Goal: Task Accomplishment & Management: Use online tool/utility

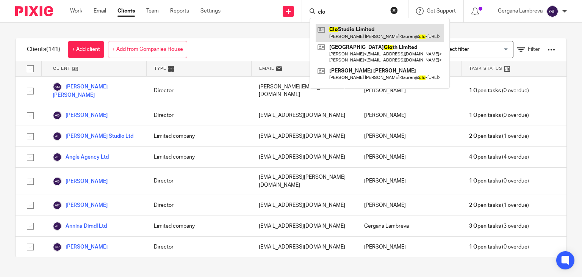
type input "clo"
click at [344, 31] on link at bounding box center [380, 32] width 128 height 17
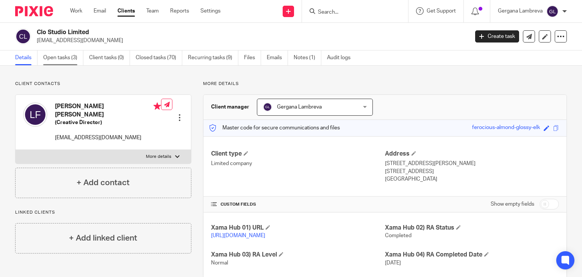
click at [67, 60] on link "Open tasks (3)" at bounding box center [63, 57] width 40 height 15
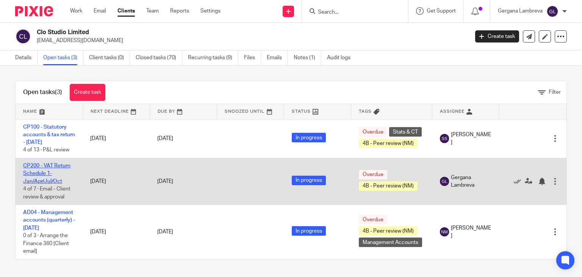
click at [58, 171] on link "CP200 - VAT Return Schedule 1- Jan/Apr/Jul/Oct" at bounding box center [46, 173] width 47 height 21
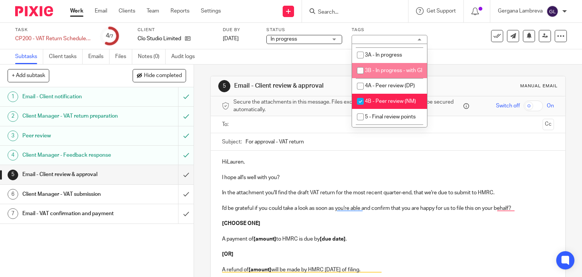
scroll to position [101, 0]
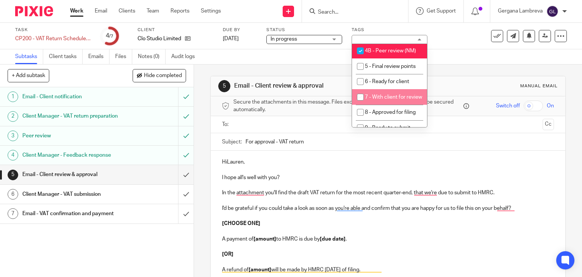
click at [359, 104] on input "checkbox" at bounding box center [360, 97] width 14 height 14
checkbox input "true"
click at [361, 58] on input "checkbox" at bounding box center [360, 51] width 14 height 14
checkbox input "false"
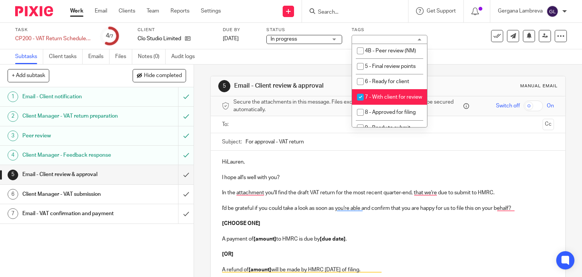
click at [328, 55] on div "Subtasks Client tasks Emails Files Notes (0) Audit logs" at bounding box center [291, 56] width 582 height 15
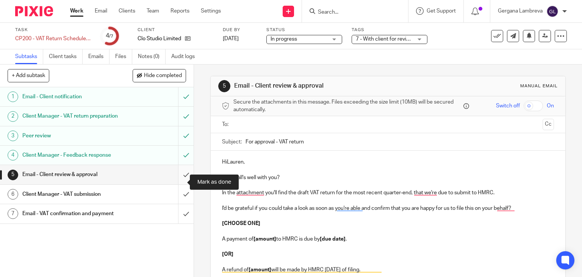
click at [176, 182] on input "submit" at bounding box center [97, 174] width 194 height 19
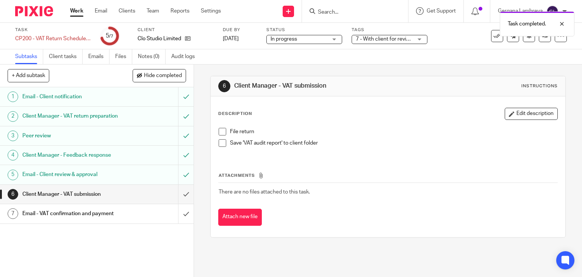
click at [323, 9] on div "Task completed." at bounding box center [433, 22] width 284 height 29
click at [329, 11] on div "Task completed." at bounding box center [433, 22] width 284 height 29
click at [334, 9] on div "Task completed." at bounding box center [433, 22] width 284 height 29
click at [346, 13] on div "Task completed." at bounding box center [433, 22] width 284 height 29
click at [330, 13] on input "Search" at bounding box center [351, 12] width 68 height 7
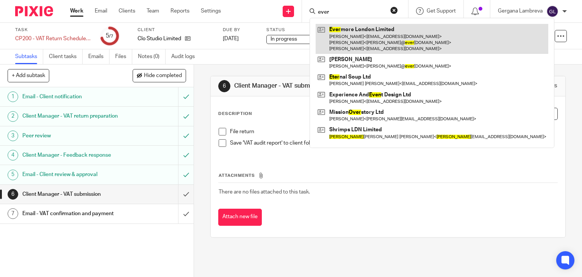
type input "ever"
click at [335, 39] on link at bounding box center [432, 39] width 233 height 30
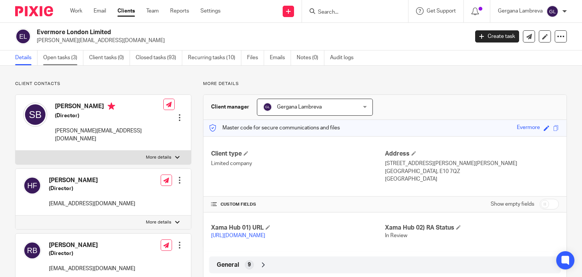
click at [68, 58] on link "Open tasks (3)" at bounding box center [63, 57] width 40 height 15
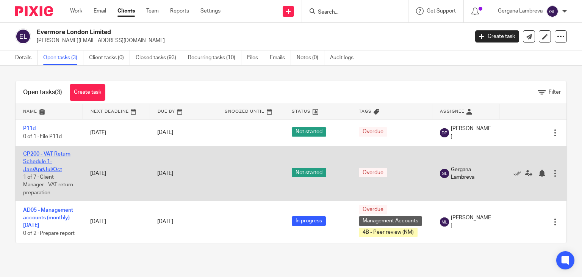
click at [53, 154] on link "CP200 - VAT Return Schedule 1- Jan/Apr/Jul/Oct" at bounding box center [46, 161] width 47 height 21
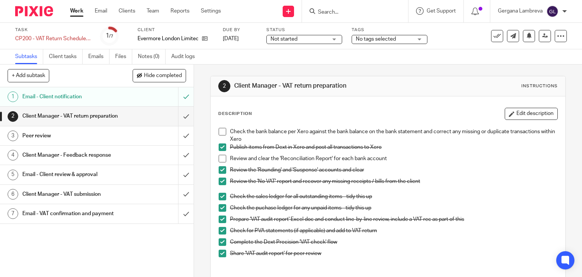
click at [221, 129] on span at bounding box center [223, 132] width 8 height 8
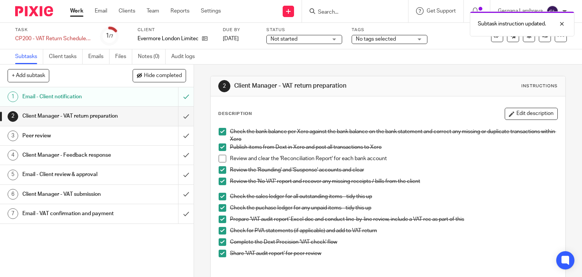
click at [221, 158] on span at bounding box center [223, 159] width 8 height 8
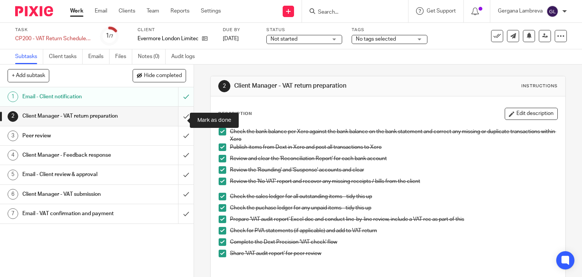
click at [181, 123] on input "submit" at bounding box center [97, 116] width 194 height 19
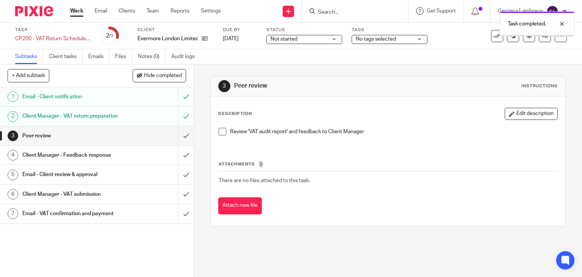
click at [222, 134] on span at bounding box center [223, 132] width 8 height 8
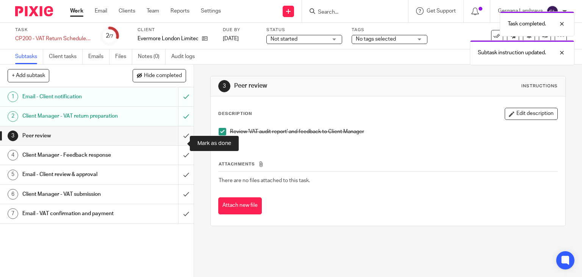
click at [173, 145] on input "submit" at bounding box center [97, 135] width 194 height 19
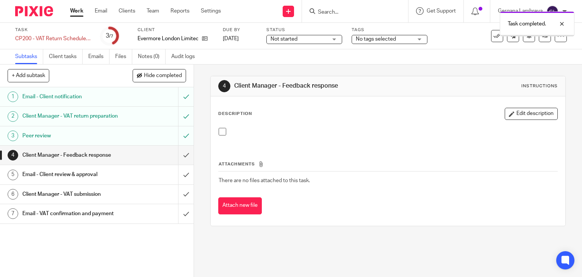
click at [221, 134] on span at bounding box center [223, 132] width 8 height 8
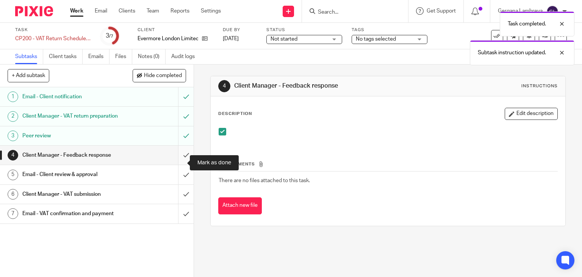
click at [181, 164] on input "submit" at bounding box center [97, 155] width 194 height 19
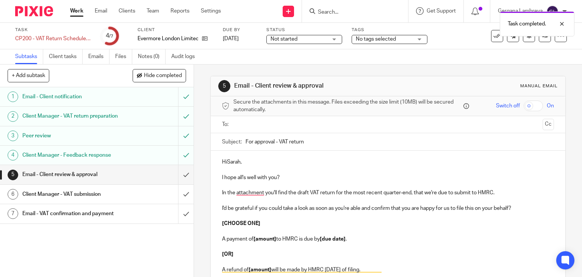
click at [226, 159] on p "HiSarah," at bounding box center [388, 162] width 333 height 8
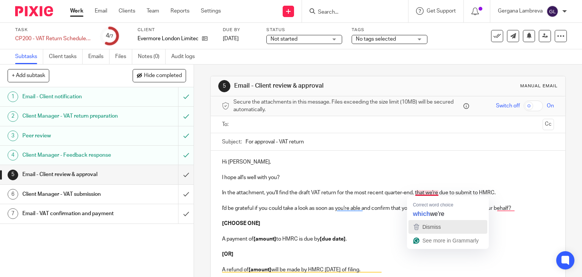
click at [436, 220] on button "Dismiss" at bounding box center [448, 227] width 79 height 14
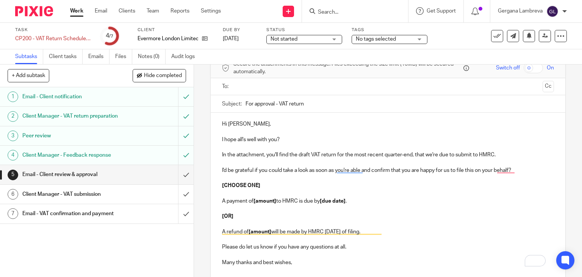
scroll to position [50, 0]
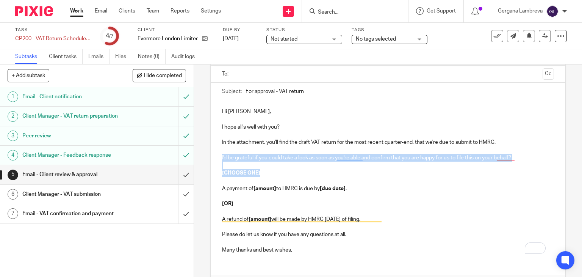
drag, startPoint x: 265, startPoint y: 174, endPoint x: 218, endPoint y: 160, distance: 48.5
click at [218, 160] on div "Hi [PERSON_NAME], I hope all's well with you? In the attachment, you'll find th…" at bounding box center [388, 179] width 355 height 159
click at [272, 176] on p "[CHOOSE ONE]" at bounding box center [388, 173] width 333 height 8
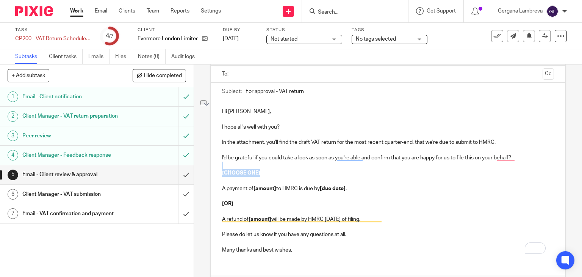
drag, startPoint x: 262, startPoint y: 173, endPoint x: 235, endPoint y: 166, distance: 28.3
click at [235, 166] on div "Hi [PERSON_NAME], I hope all's well with you? In the attachment, you'll find th…" at bounding box center [388, 179] width 355 height 159
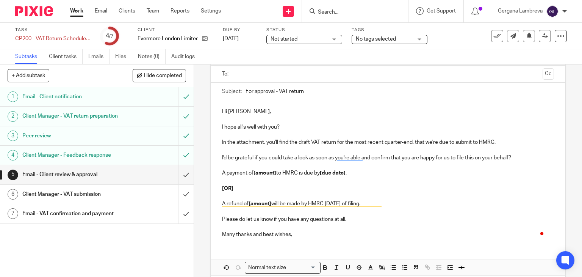
click at [274, 173] on strong "[amount]" at bounding box center [265, 172] width 23 height 5
click at [351, 171] on p "A payment of £3,846.87 to HMRC is due by [due date] ." at bounding box center [388, 173] width 333 height 8
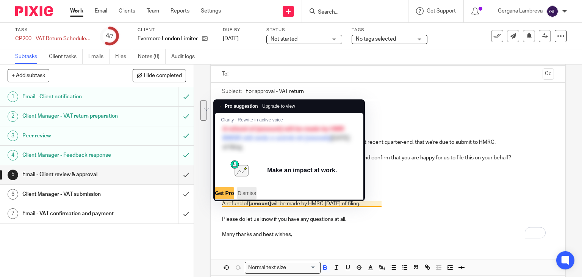
drag, startPoint x: 381, startPoint y: 205, endPoint x: 243, endPoint y: 193, distance: 138.9
click at [243, 193] on html "Work Email Clients Team Reports Settings Work Email Clients Team Reports Settin…" at bounding box center [291, 138] width 582 height 277
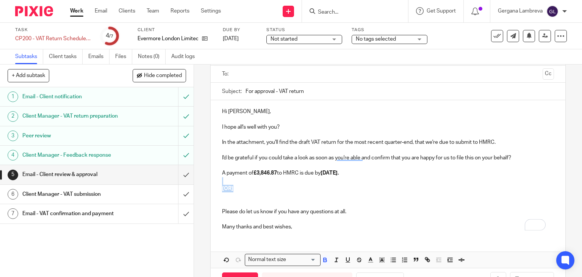
drag, startPoint x: 236, startPoint y: 189, endPoint x: 218, endPoint y: 179, distance: 20.4
click at [218, 179] on div "Hi [PERSON_NAME], I hope all's well with you? In the attachment, you'll find th…" at bounding box center [388, 168] width 355 height 136
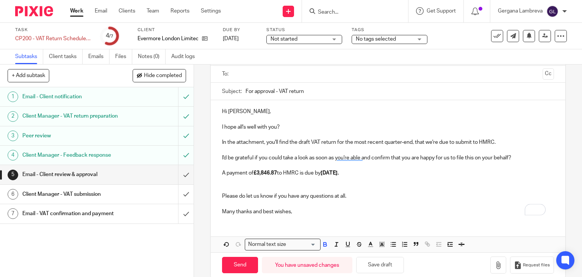
click at [234, 181] on p "To enrich screen reader interactions, please activate Accessibility in Grammarl…" at bounding box center [388, 181] width 333 height 8
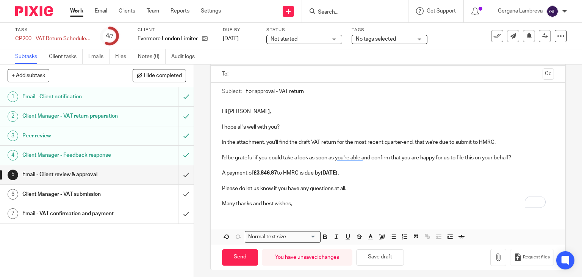
click at [298, 202] on p "Many thanks and best wishes," at bounding box center [388, 204] width 333 height 8
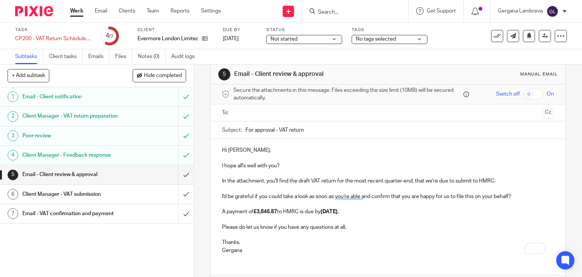
scroll to position [0, 0]
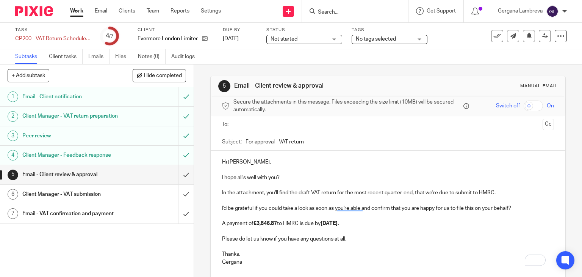
click at [244, 128] on input "text" at bounding box center [388, 124] width 304 height 9
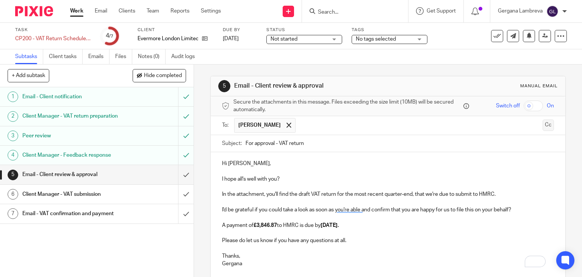
click at [543, 129] on button "Cc" at bounding box center [548, 124] width 11 height 11
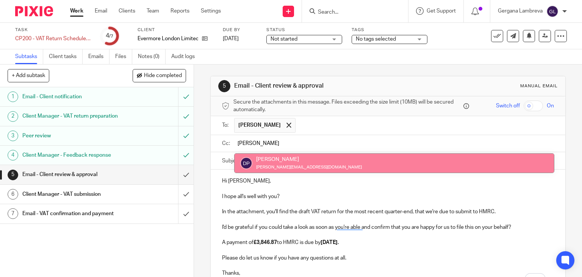
type input "[PERSON_NAME]"
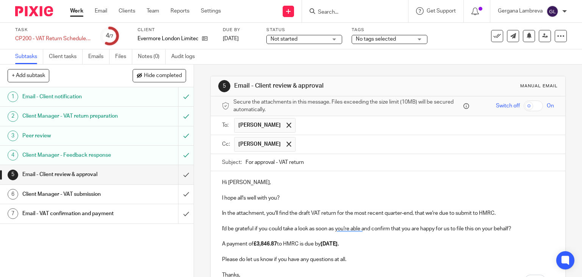
click at [267, 197] on p "I hope all's well with you?" at bounding box center [388, 198] width 333 height 8
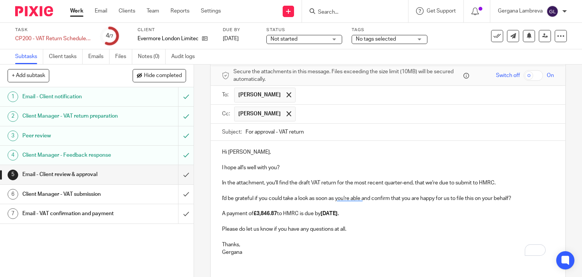
scroll to position [82, 0]
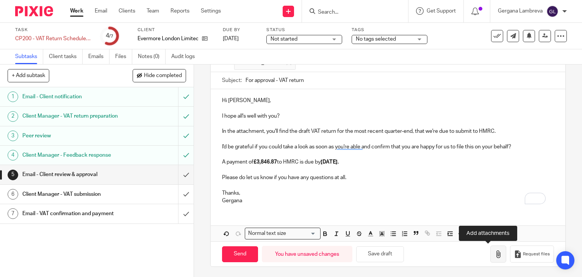
click at [495, 256] on icon "button" at bounding box center [499, 254] width 8 height 8
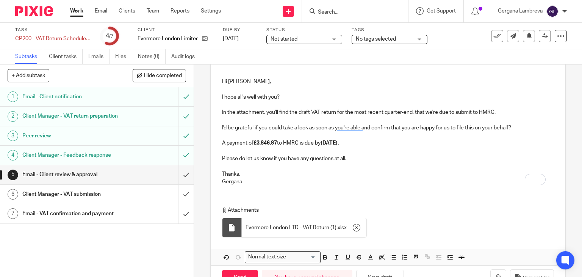
scroll to position [124, 0]
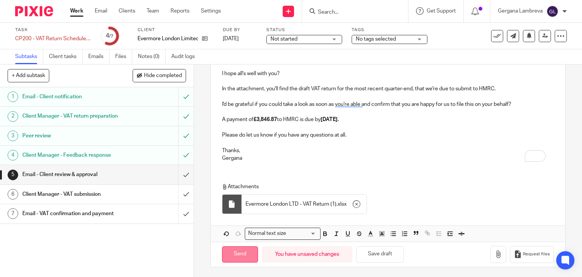
click at [240, 251] on input "Send" at bounding box center [240, 254] width 36 height 16
type input "Sent"
